Goal: Task Accomplishment & Management: Manage account settings

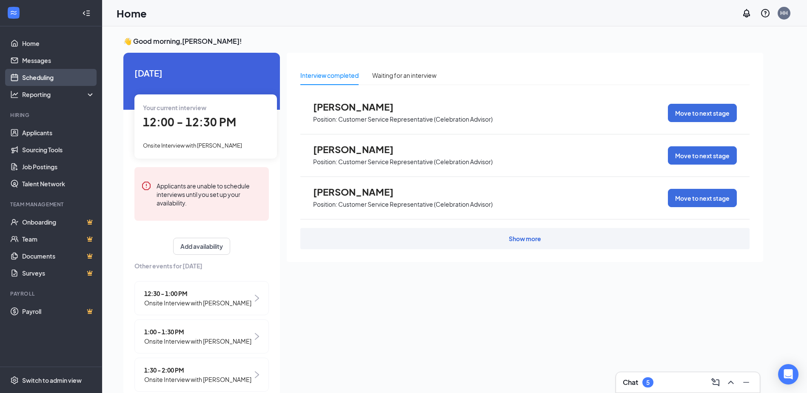
click at [36, 79] on link "Scheduling" at bounding box center [58, 77] width 73 height 17
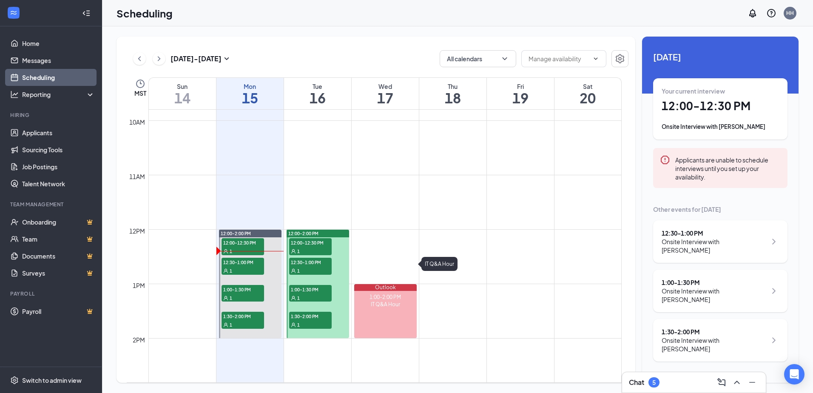
scroll to position [588, 0]
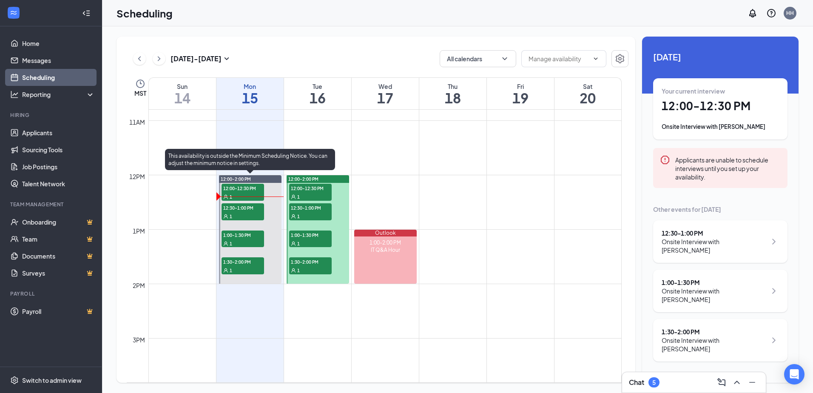
click at [249, 206] on span "12:30-1:00 PM" at bounding box center [243, 207] width 43 height 9
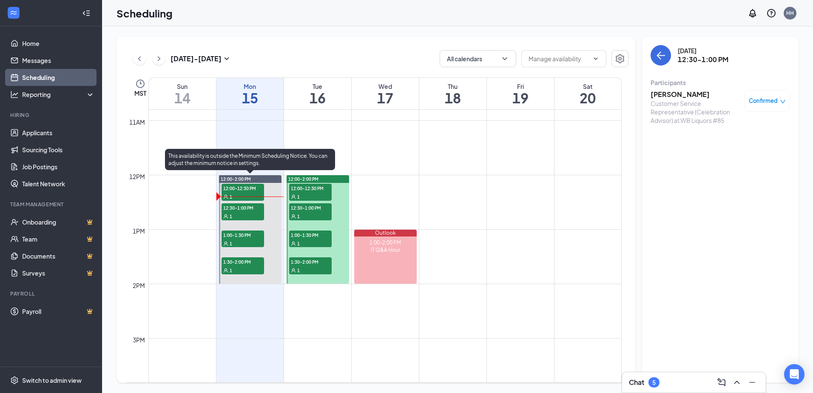
click at [247, 238] on span "1:00-1:30 PM" at bounding box center [243, 234] width 43 height 9
click at [237, 266] on div "1" at bounding box center [243, 270] width 43 height 9
click at [253, 268] on div "1" at bounding box center [243, 270] width 43 height 9
click at [249, 239] on div "1" at bounding box center [243, 243] width 43 height 9
click at [248, 211] on span "12:30-1:00 PM" at bounding box center [243, 207] width 43 height 9
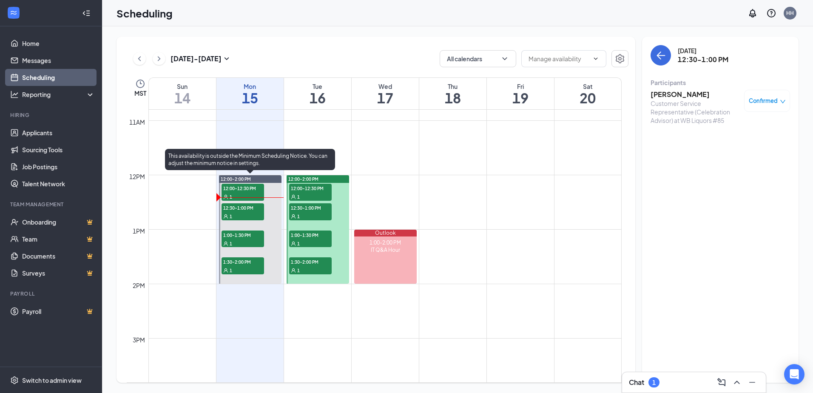
click at [251, 235] on span "1:00-1:30 PM" at bounding box center [243, 234] width 43 height 9
click at [243, 207] on span "12:30-1:00 PM" at bounding box center [243, 207] width 43 height 9
click at [252, 230] on span "1:00-1:30 PM" at bounding box center [243, 234] width 43 height 9
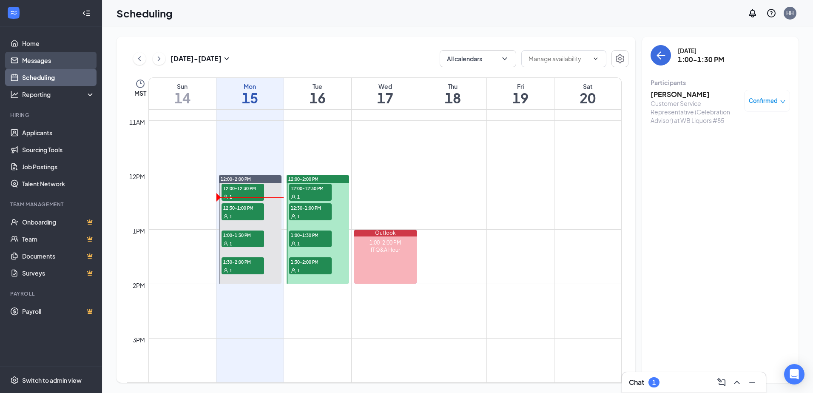
click at [43, 61] on link "Messages" at bounding box center [58, 60] width 73 height 17
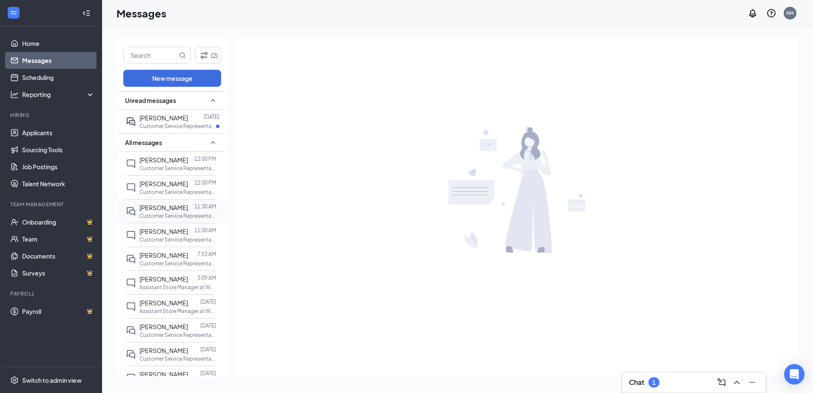
click at [168, 208] on span "[PERSON_NAME]" at bounding box center [163, 208] width 48 height 8
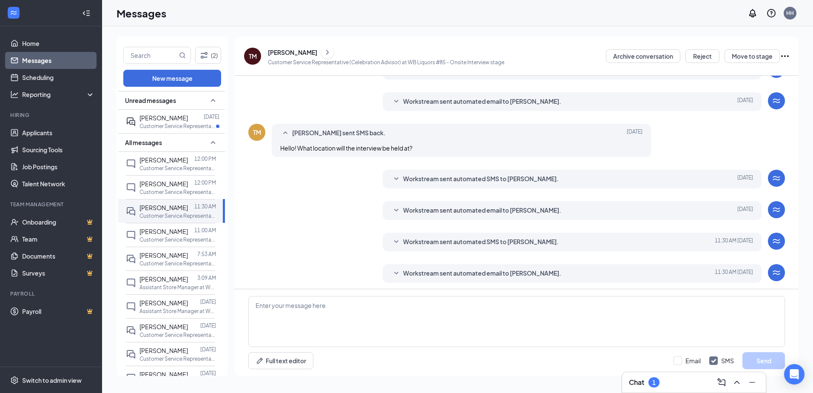
scroll to position [184, 0]
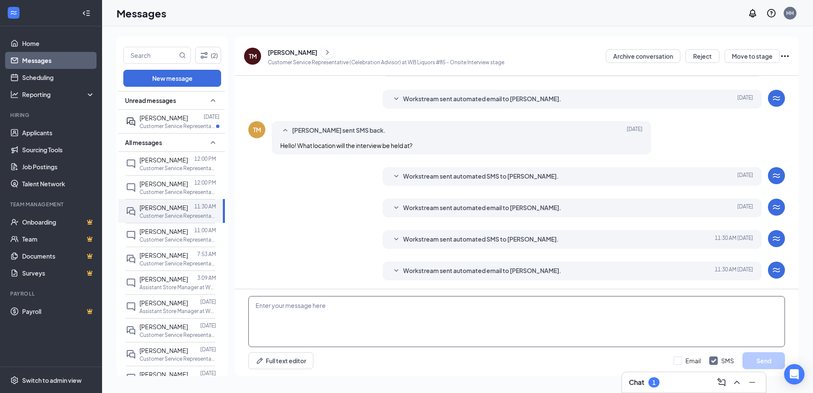
click at [309, 313] on textarea at bounding box center [516, 321] width 537 height 51
type textarea "6"
click at [395, 268] on icon "SmallChevronDown" at bounding box center [396, 271] width 10 height 10
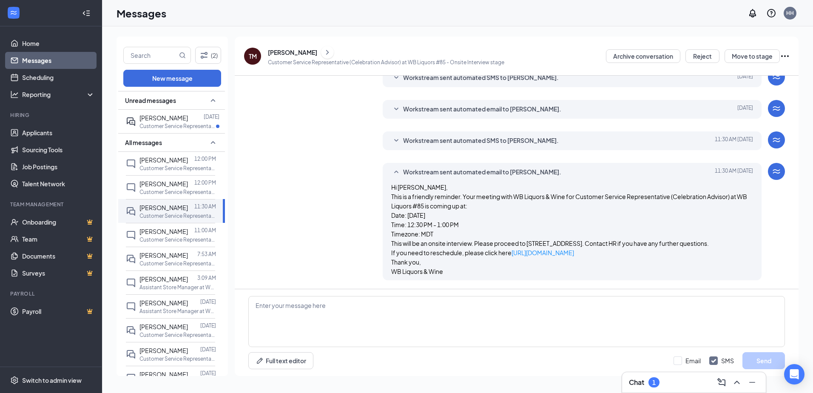
scroll to position [302, 0]
click at [395, 167] on icon "SmallChevronUp" at bounding box center [396, 172] width 10 height 10
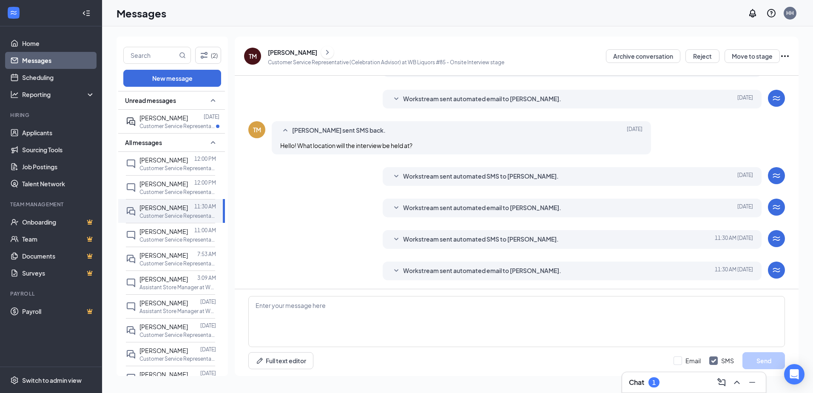
scroll to position [184, 0]
click at [194, 188] on div "12:00 PM" at bounding box center [205, 183] width 22 height 9
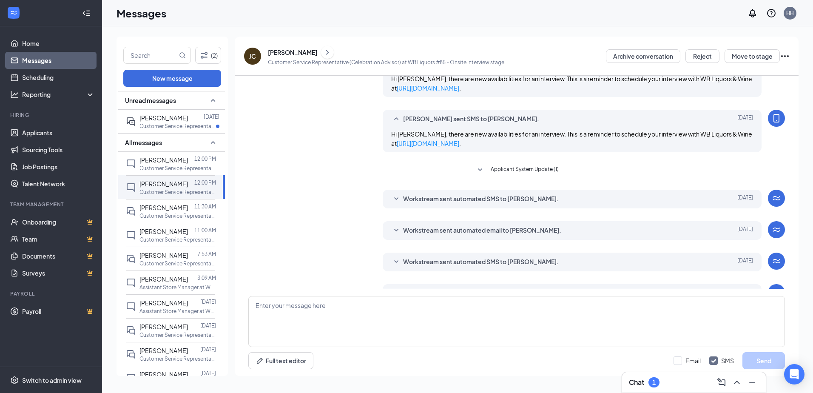
scroll to position [184, 0]
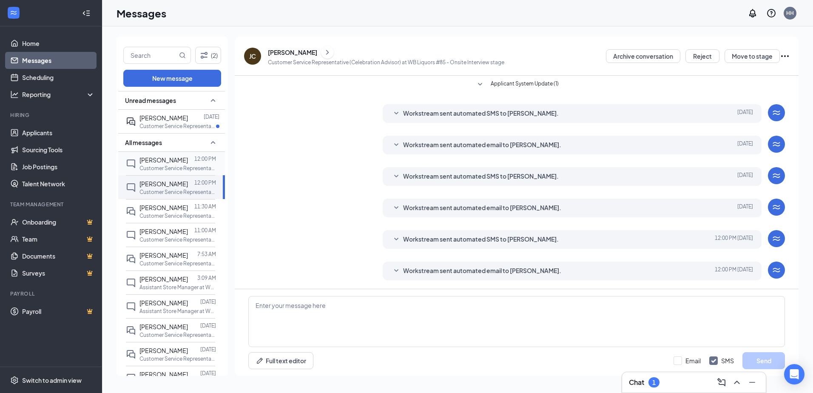
click at [188, 163] on div at bounding box center [191, 159] width 6 height 9
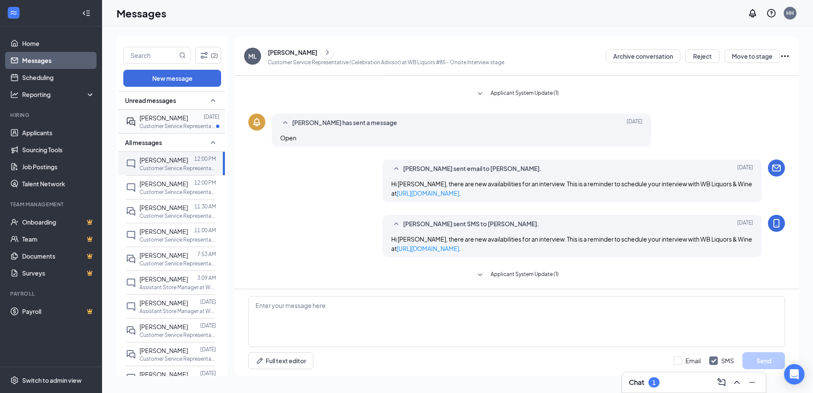
click at [167, 124] on p "Customer Service Representative (Celebration Advisor) at WB Liquors #85" at bounding box center [177, 125] width 77 height 7
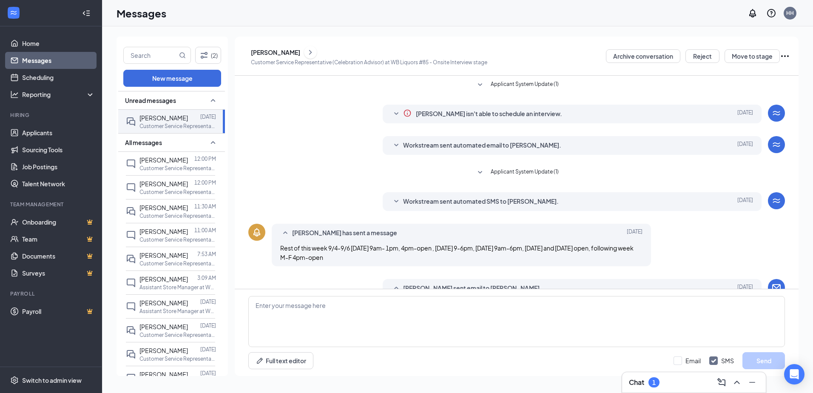
scroll to position [142, 0]
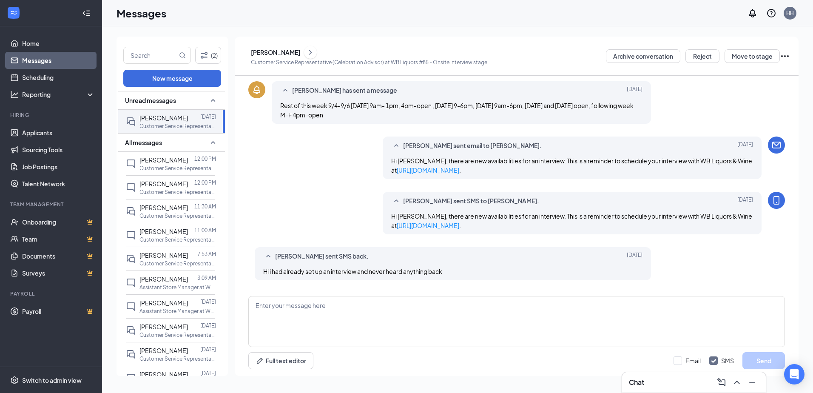
click at [346, 25] on div "Messages HH" at bounding box center [457, 13] width 711 height 26
click at [53, 75] on link "Scheduling" at bounding box center [58, 77] width 73 height 17
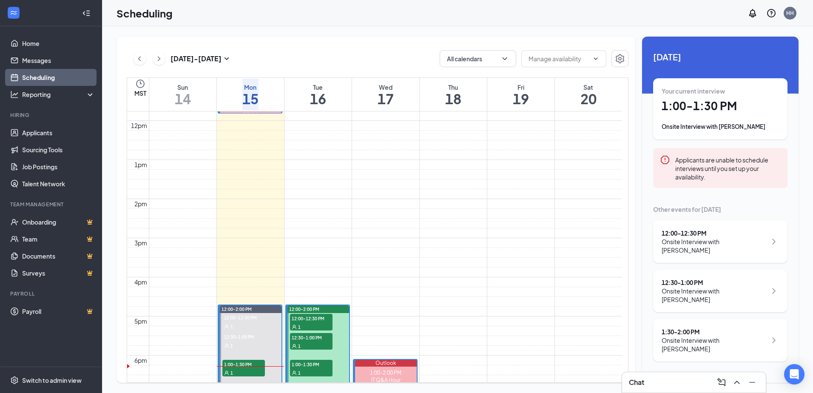
scroll to position [588, 0]
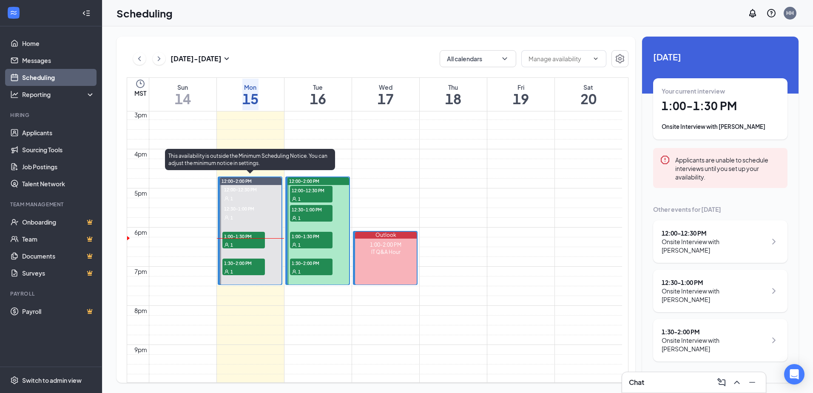
click at [249, 237] on span "1:00-1:30 PM" at bounding box center [243, 236] width 43 height 9
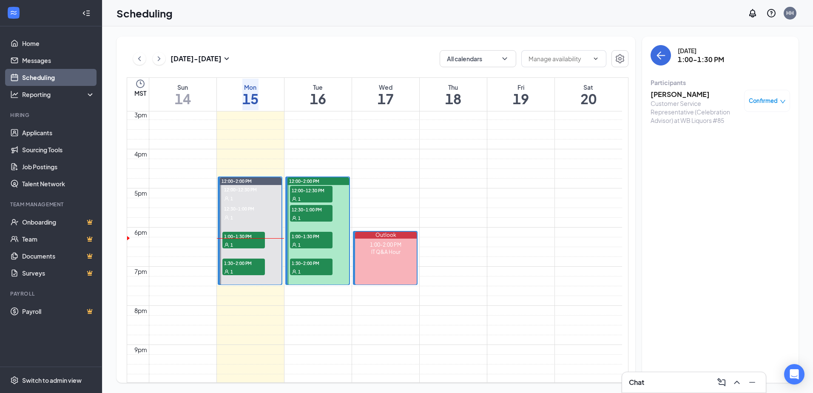
click at [780, 101] on icon "down" at bounding box center [783, 102] width 6 height 6
click at [727, 165] on span "Mark as no-show" at bounding box center [733, 169] width 58 height 9
